Goal: Task Accomplishment & Management: Manage account settings

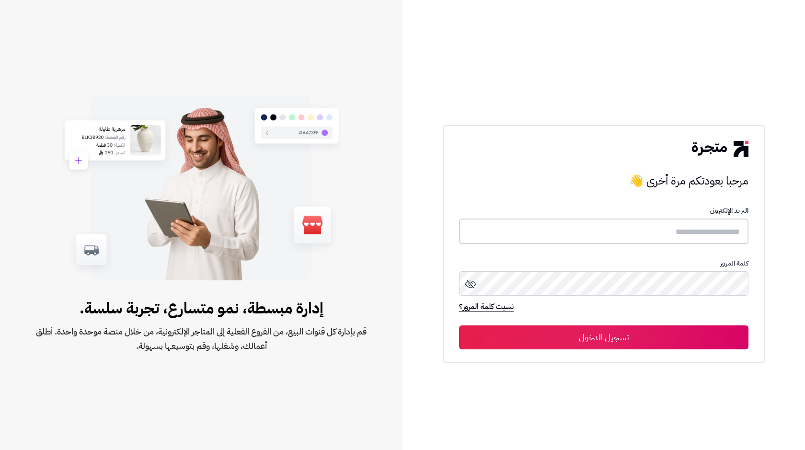
type input "**********"
click at [619, 333] on button "تسجيل الدخول" at bounding box center [604, 337] width 290 height 24
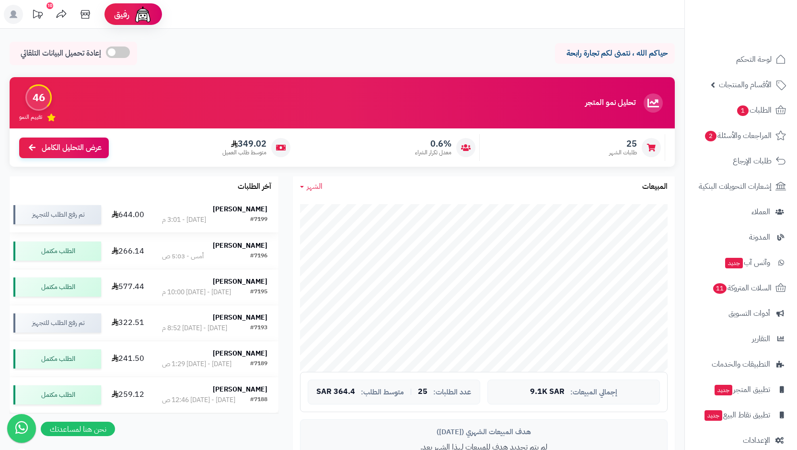
click at [246, 210] on strong "Asan Boshnakov" at bounding box center [240, 209] width 55 height 10
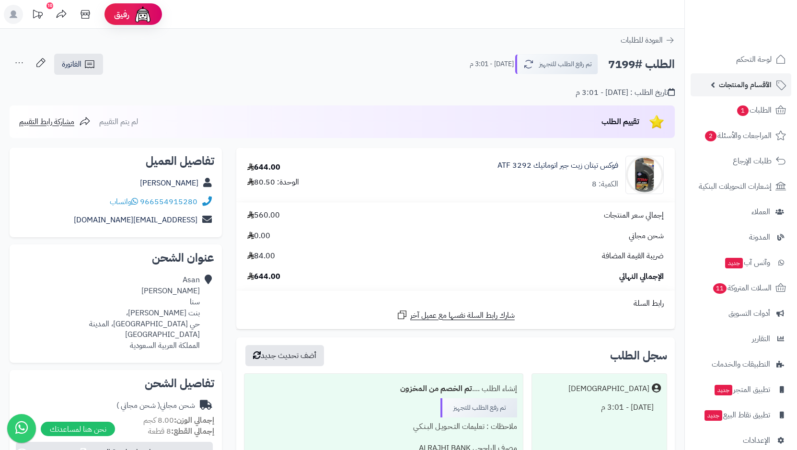
click at [729, 84] on span "الأقسام والمنتجات" at bounding box center [745, 84] width 53 height 13
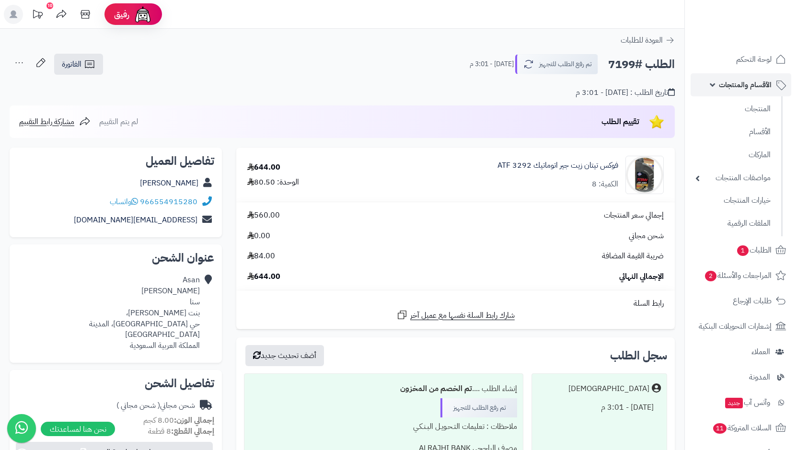
click at [729, 84] on span "الأقسام والمنتجات" at bounding box center [745, 84] width 53 height 13
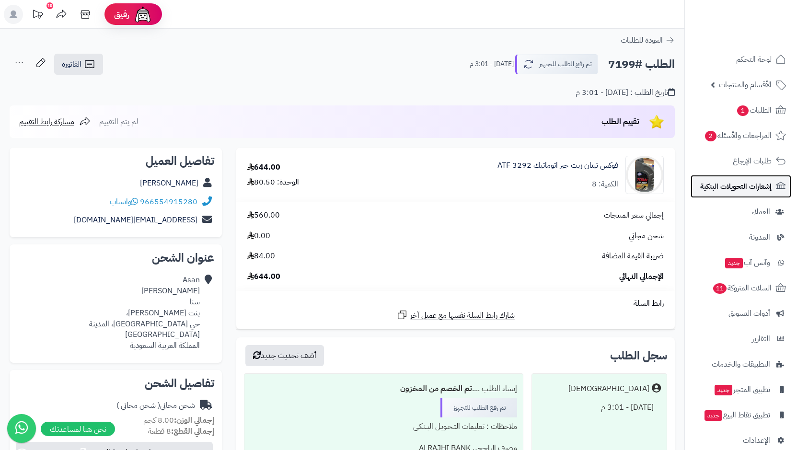
click at [713, 188] on span "إشعارات التحويلات البنكية" at bounding box center [735, 186] width 71 height 13
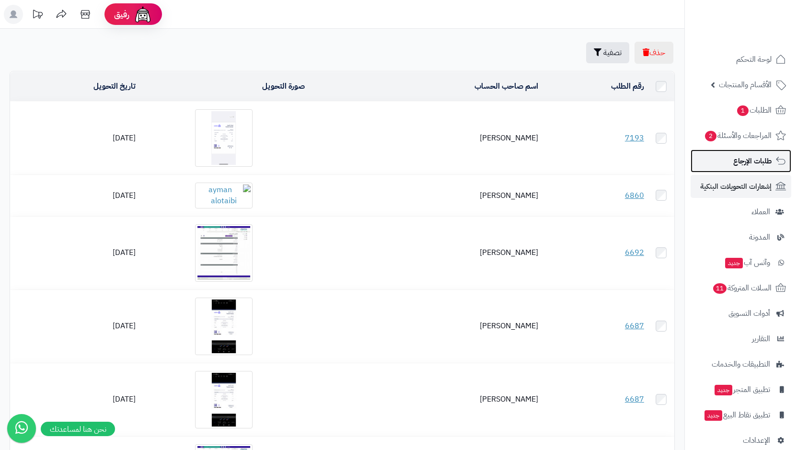
click at [714, 158] on link "طلبات الإرجاع" at bounding box center [741, 161] width 101 height 23
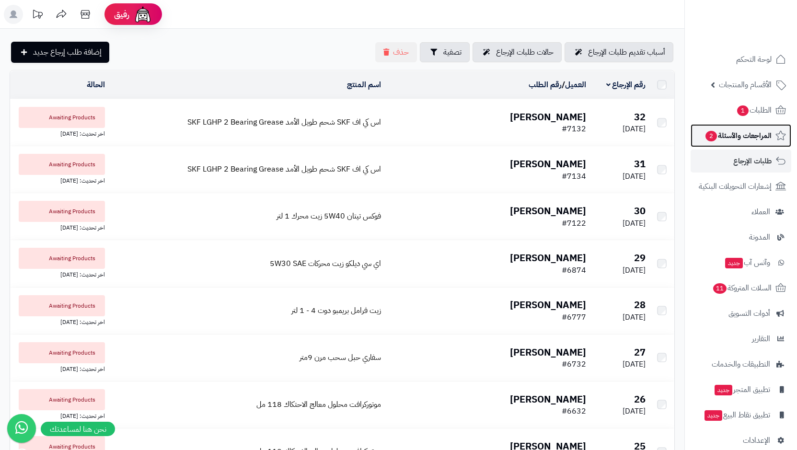
click at [722, 138] on span "المراجعات والأسئلة 2" at bounding box center [738, 135] width 67 height 13
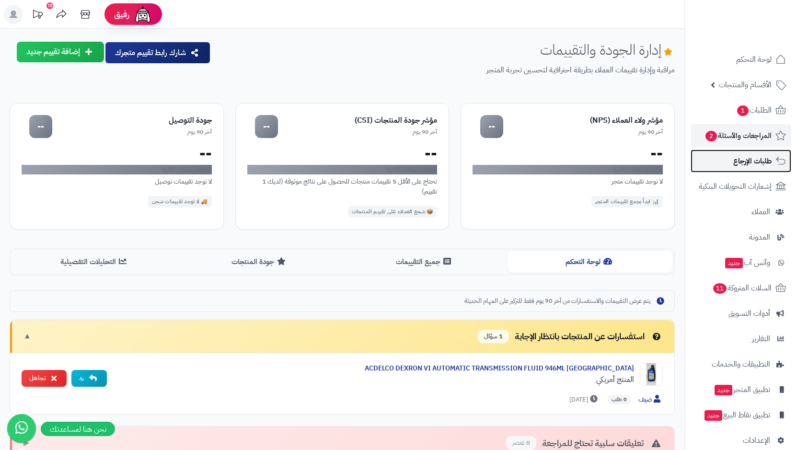
click at [744, 161] on span "طلبات الإرجاع" at bounding box center [753, 160] width 38 height 13
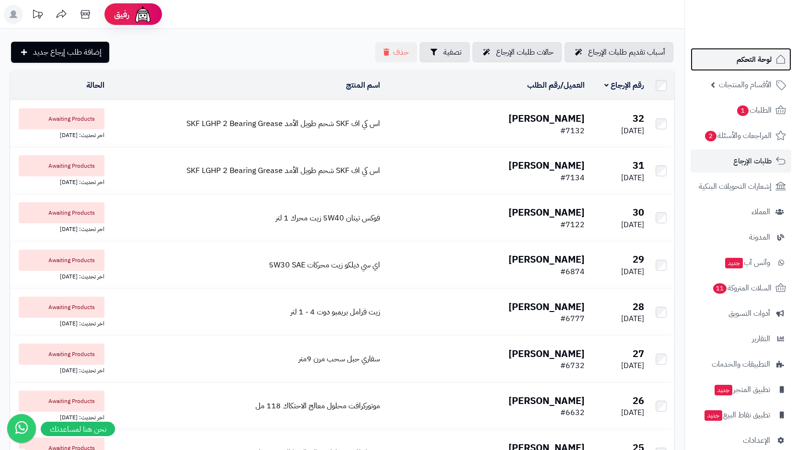
click at [754, 58] on span "لوحة التحكم" at bounding box center [754, 59] width 35 height 13
